Goal: Transaction & Acquisition: Subscribe to service/newsletter

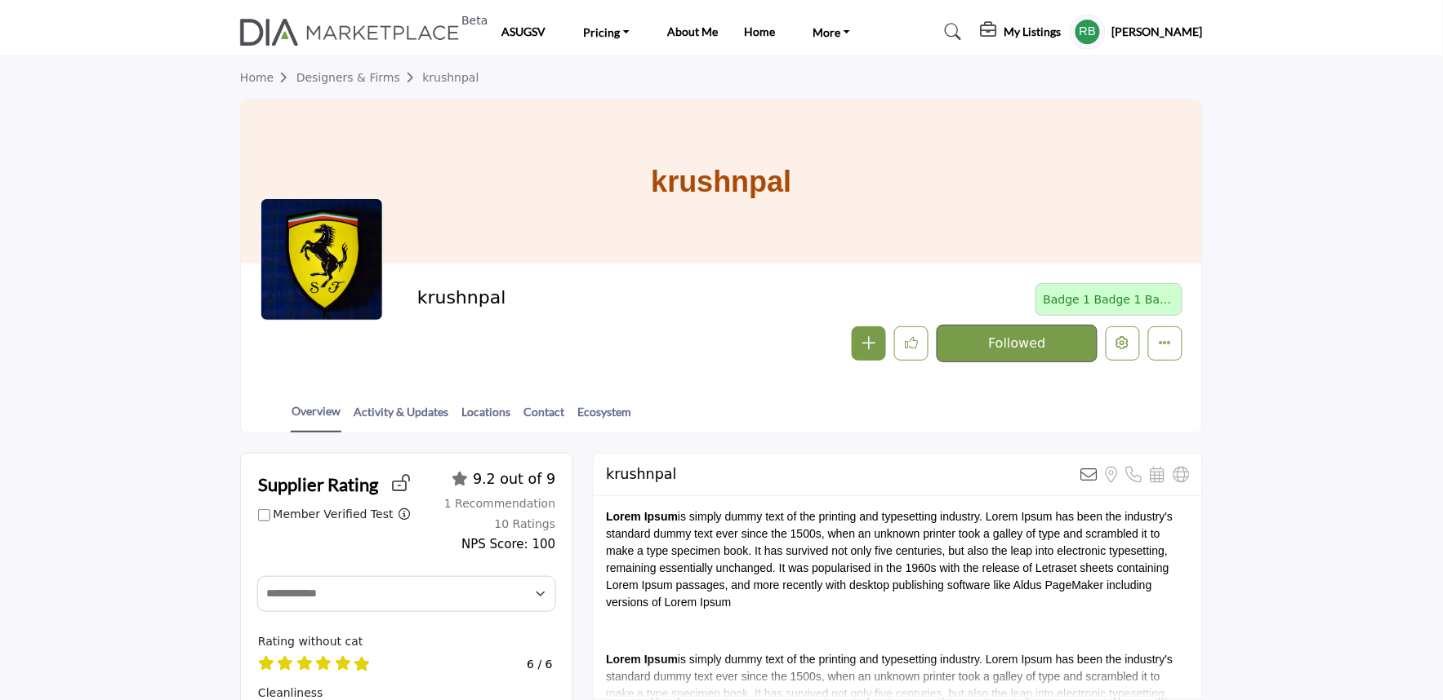
scroll to position [41, 0]
click at [1118, 353] on button "Edit company" at bounding box center [1122, 344] width 34 height 34
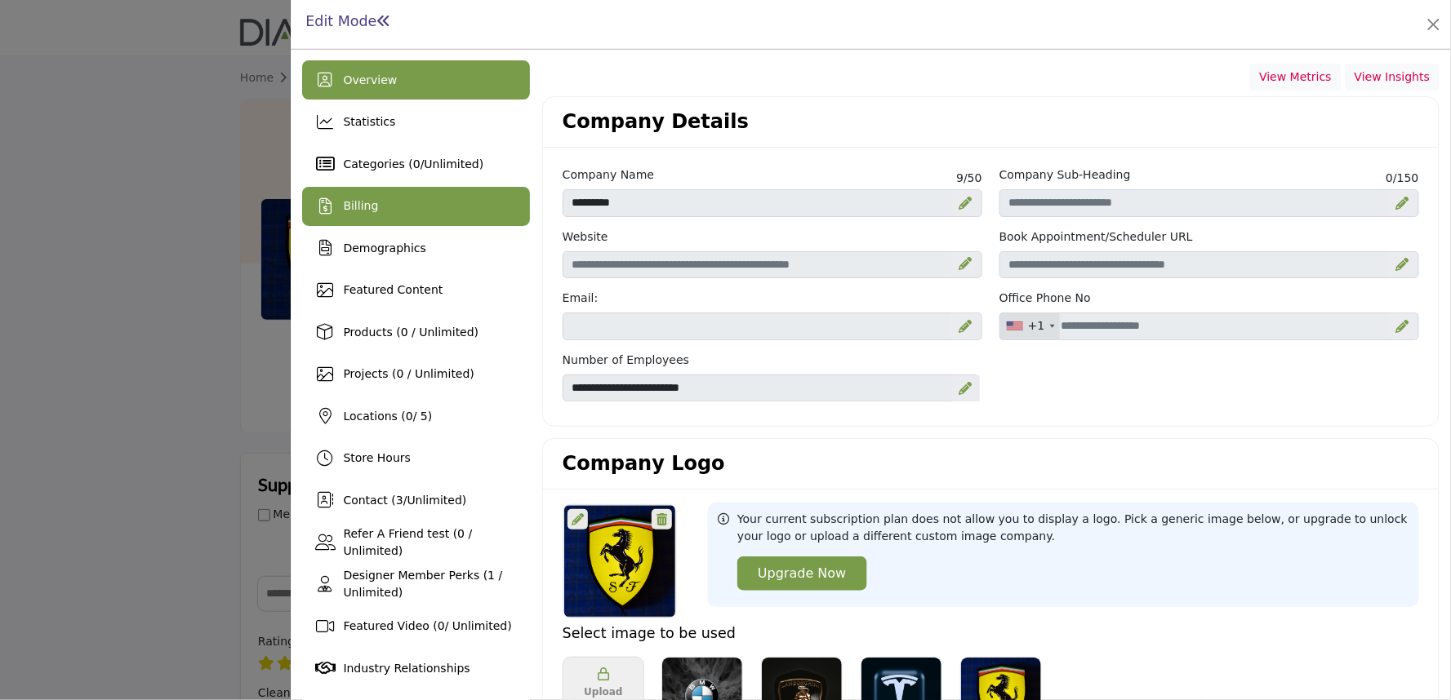
click at [340, 208] on div "Billing" at bounding box center [416, 206] width 228 height 39
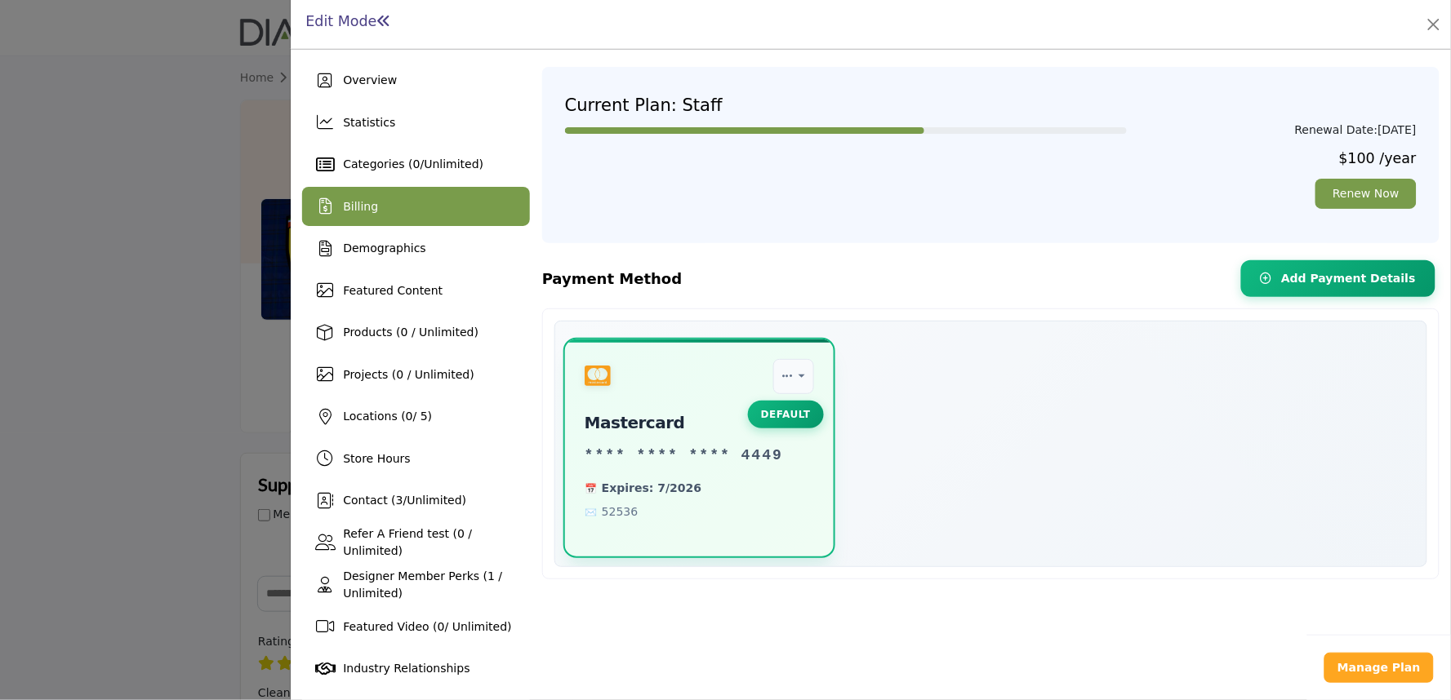
scroll to position [41, 0]
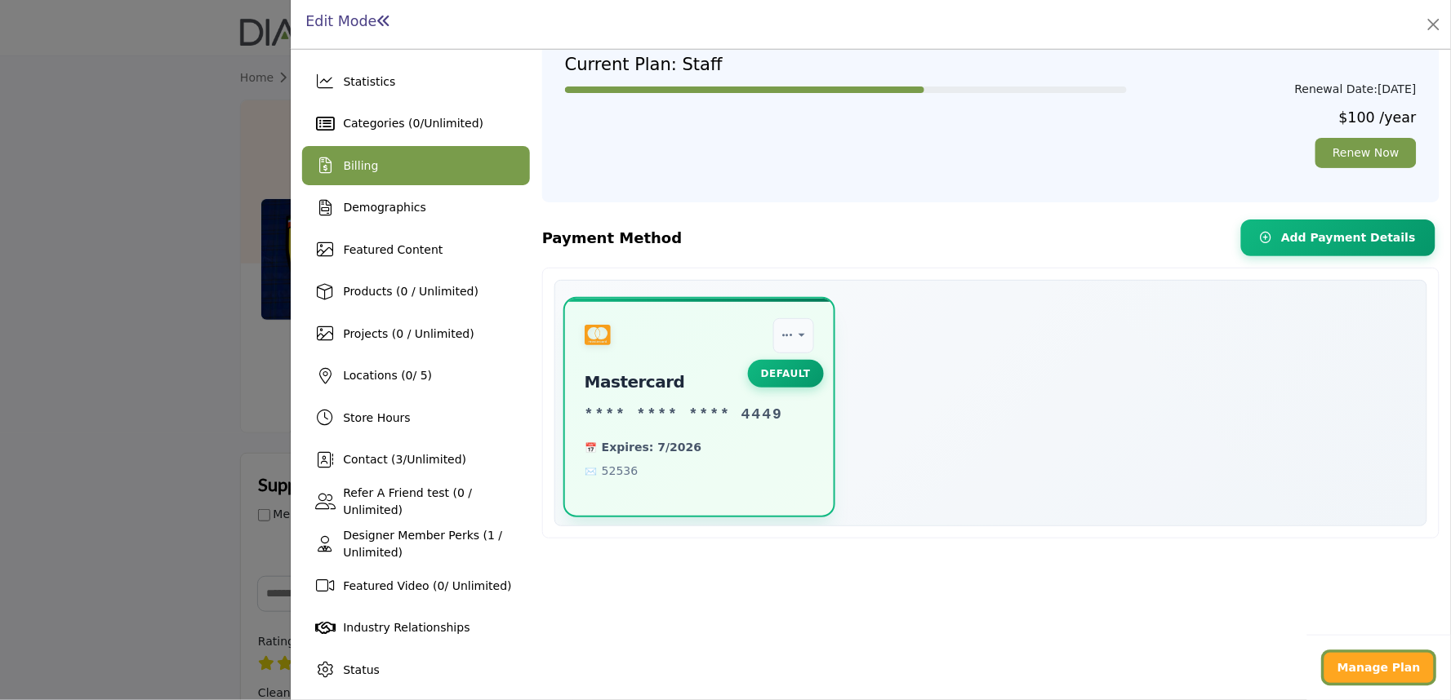
click at [1372, 661] on b "Manage Plan" at bounding box center [1378, 667] width 83 height 13
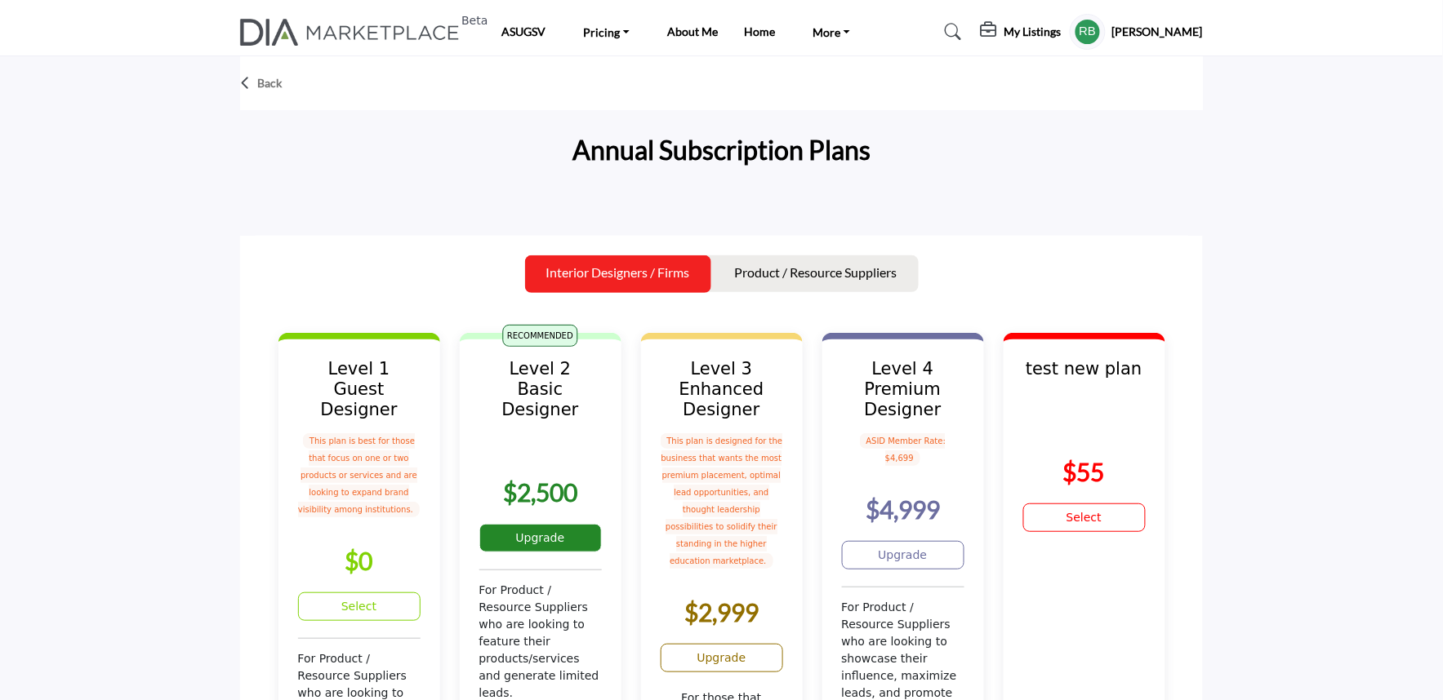
click at [571, 524] on link "Upgrade" at bounding box center [540, 538] width 122 height 29
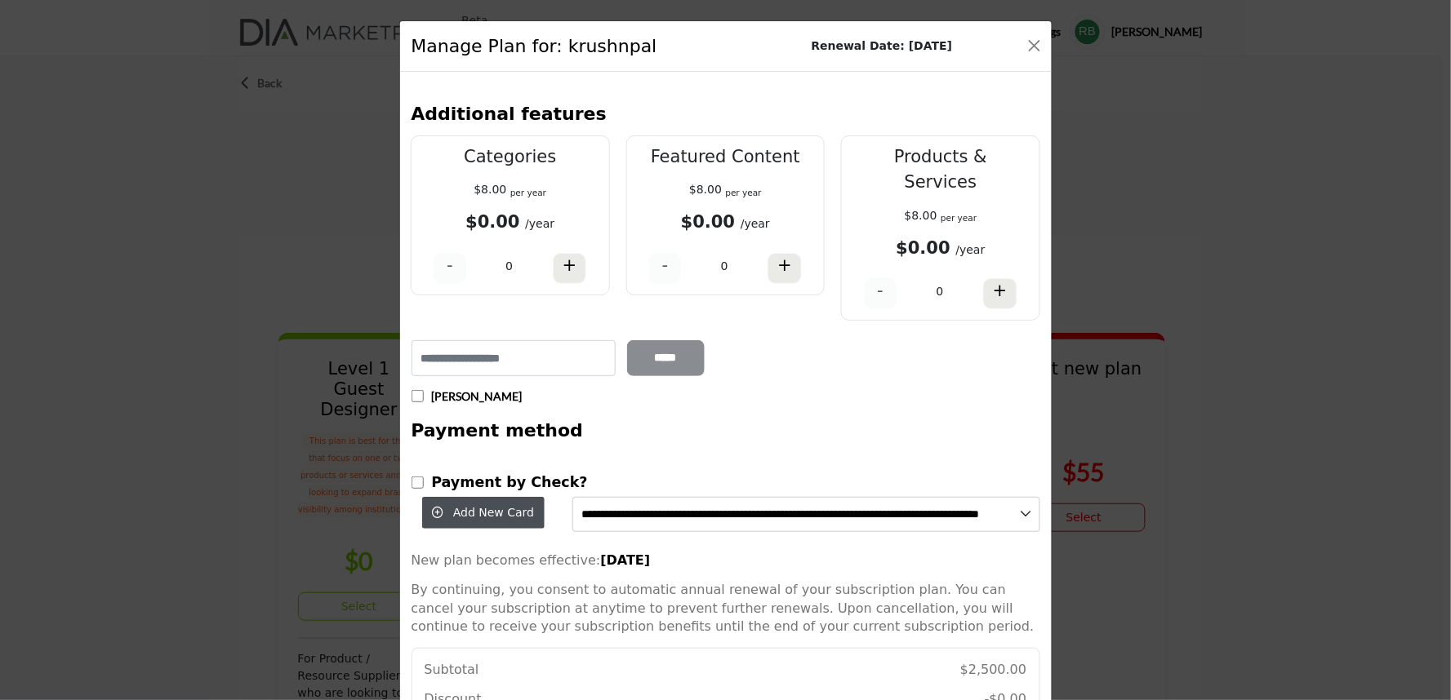
scroll to position [153, 0]
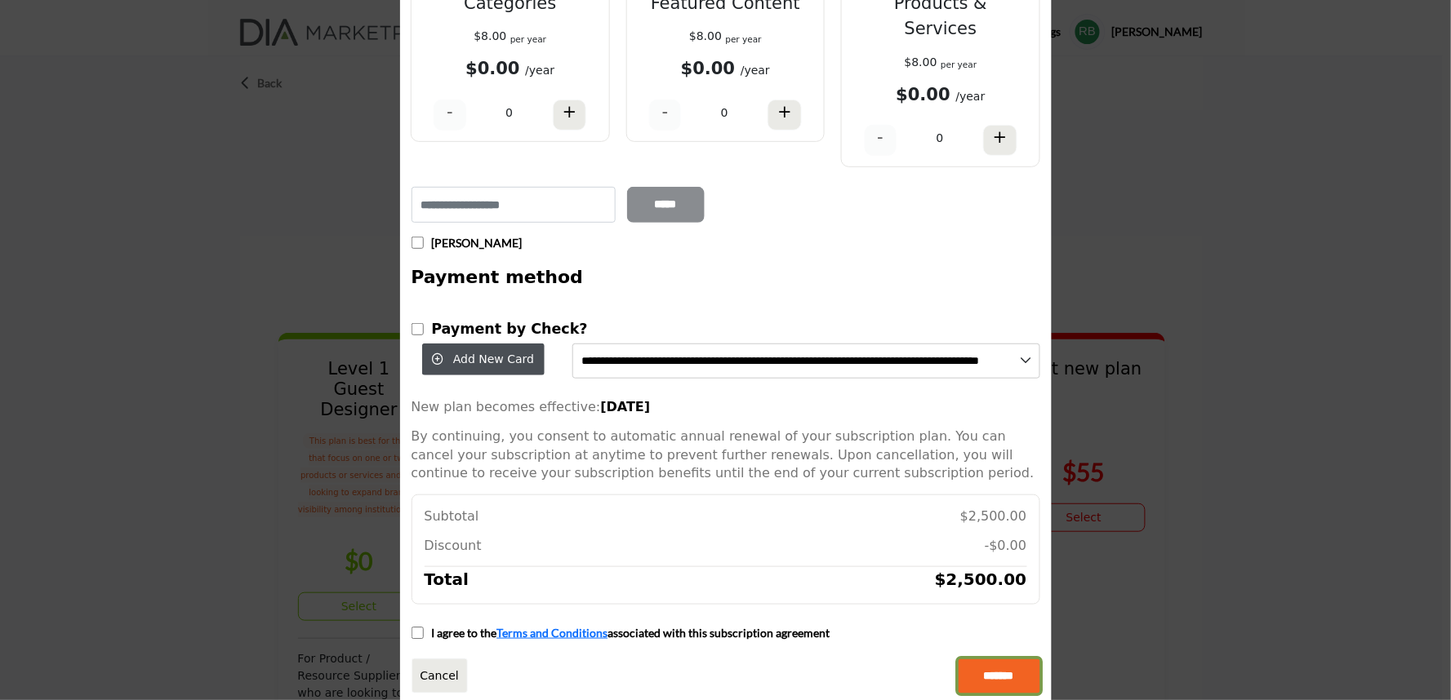
click at [989, 660] on input "*******" at bounding box center [999, 677] width 82 height 34
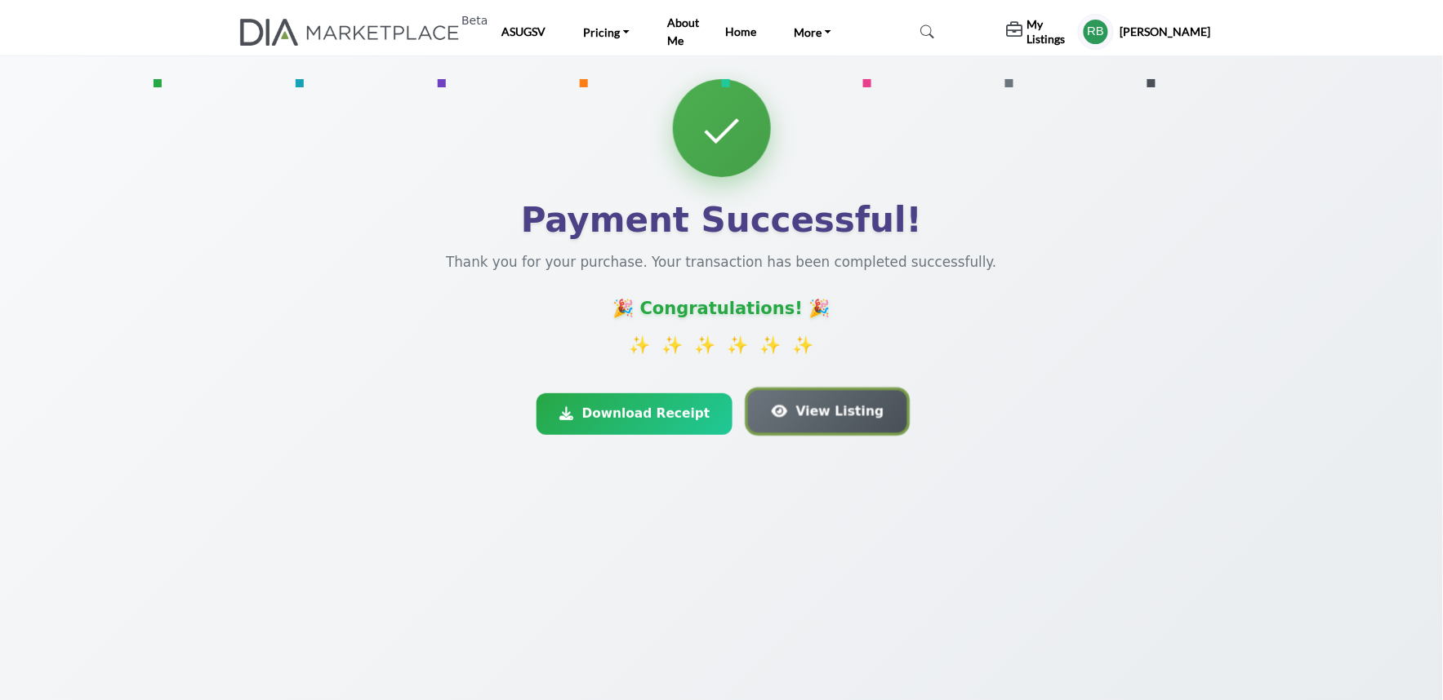
click at [811, 414] on span "View Listing" at bounding box center [840, 412] width 88 height 20
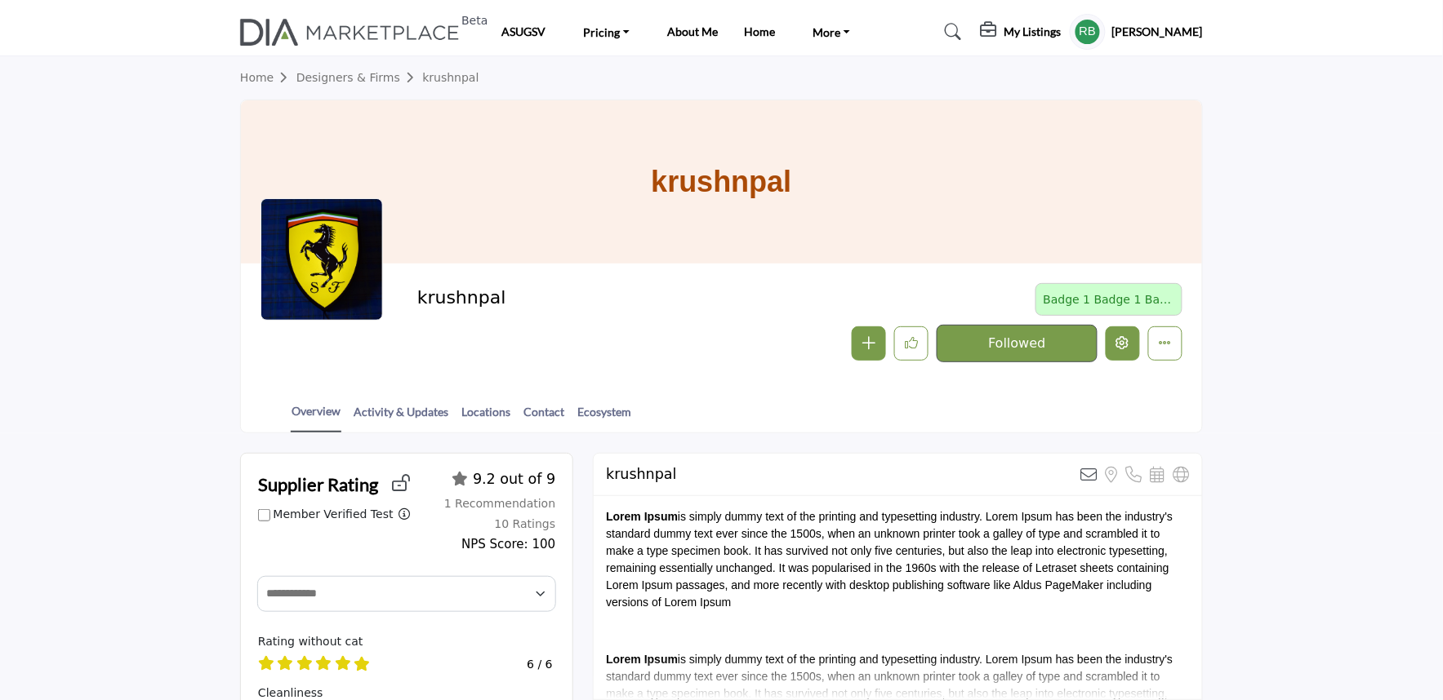
click at [1125, 349] on icon "Edit company" at bounding box center [1122, 342] width 13 height 13
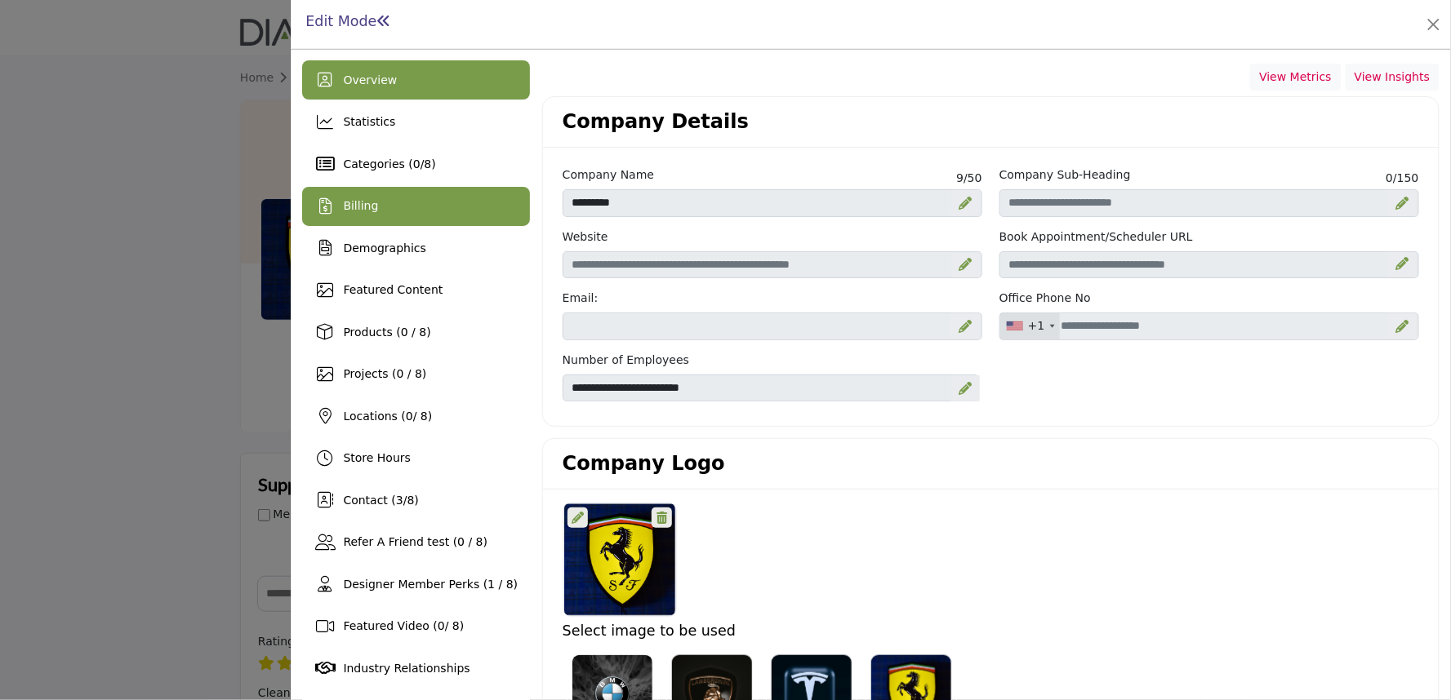
click at [425, 213] on div "Billing" at bounding box center [416, 206] width 228 height 39
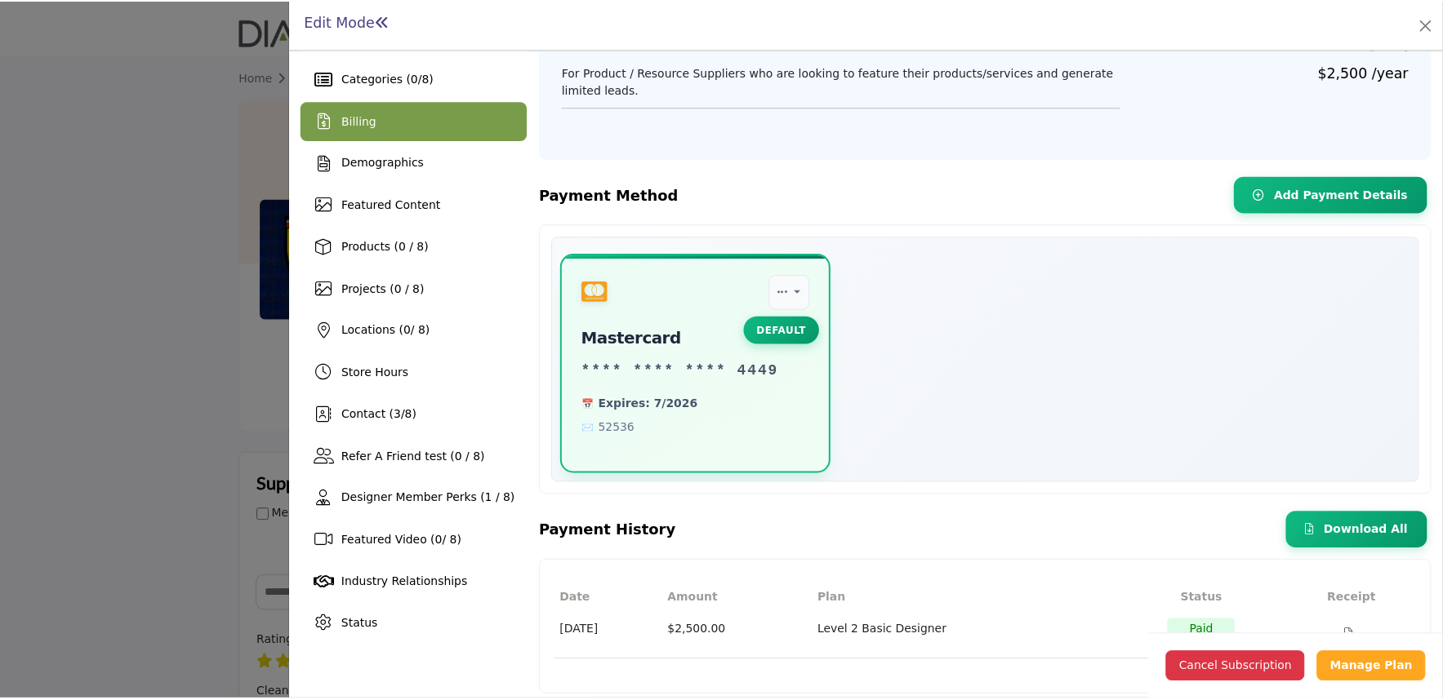
scroll to position [91, 0]
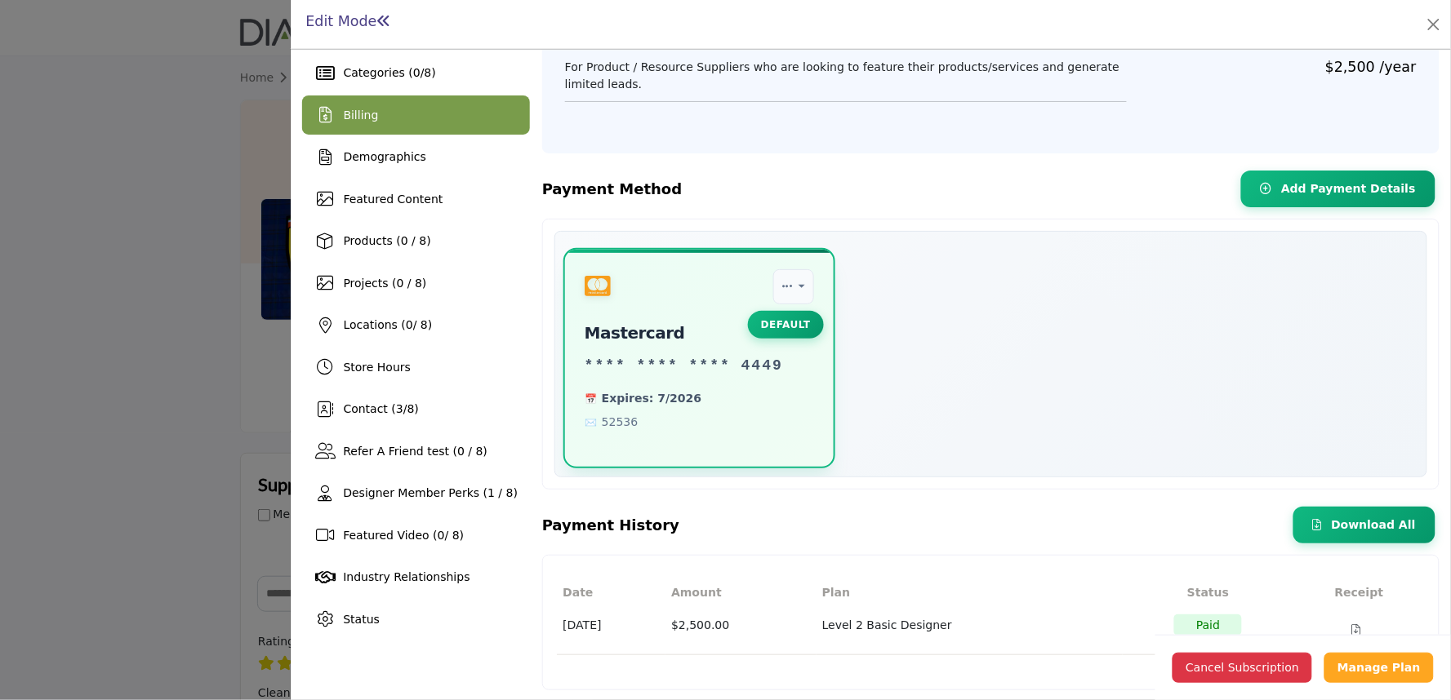
click at [156, 451] on div at bounding box center [725, 350] width 1451 height 700
